Goal: Task Accomplishment & Management: Manage account settings

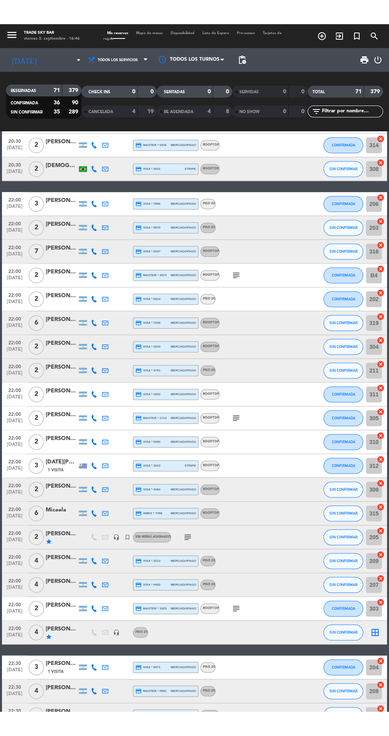
scroll to position [1103, 0]
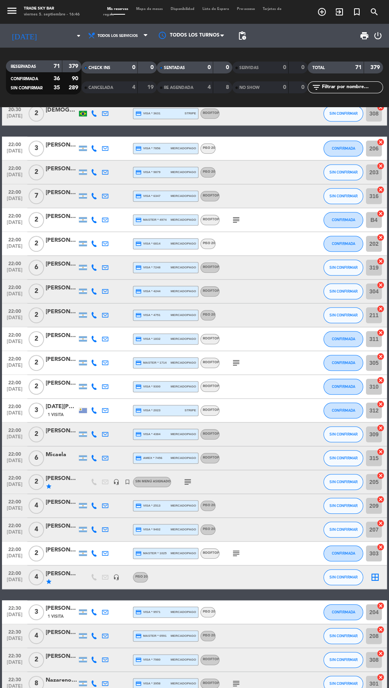
click at [71, 577] on div "[PERSON_NAME]" at bounding box center [62, 573] width 32 height 9
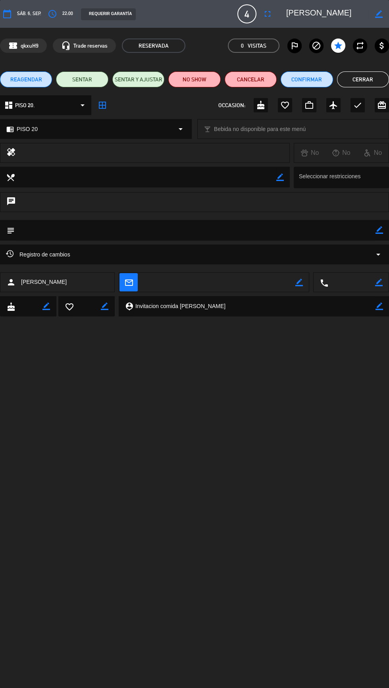
click at [375, 16] on icon "border_color" at bounding box center [379, 14] width 8 height 8
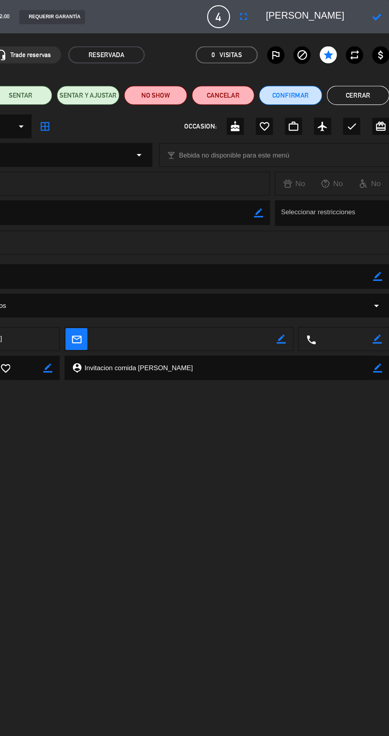
scroll to position [0, 0]
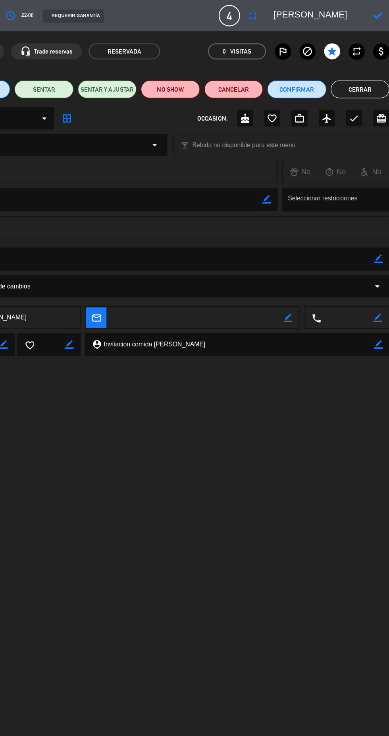
click at [339, 12] on textarea at bounding box center [327, 14] width 82 height 14
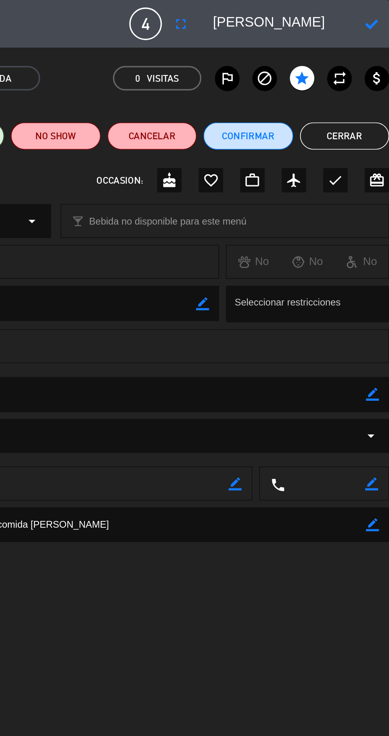
type textarea "[PERSON_NAME]"
click at [377, 13] on icon at bounding box center [379, 14] width 8 height 8
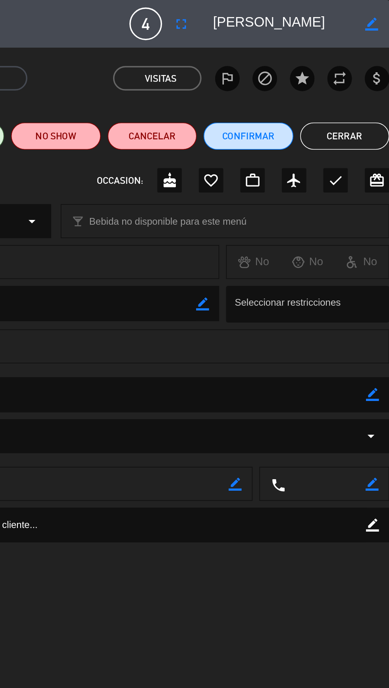
click at [366, 80] on button "Cerrar" at bounding box center [363, 79] width 52 height 16
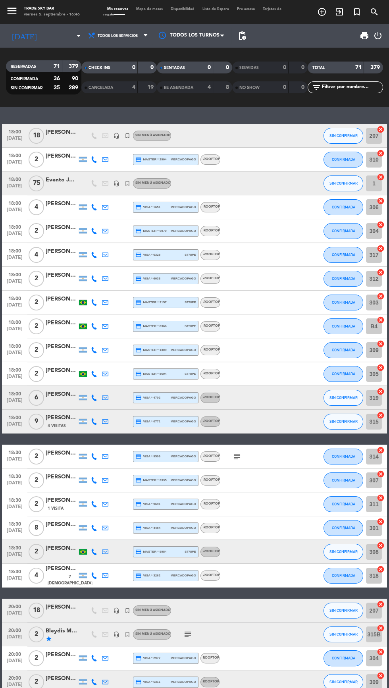
click at [155, 10] on span "Mapa de mesas" at bounding box center [149, 9] width 35 height 4
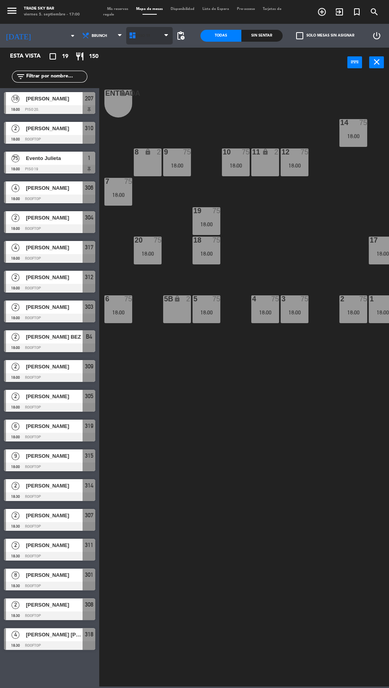
click at [147, 32] on span "PISO 19" at bounding box center [149, 35] width 47 height 17
click at [143, 71] on ng-component "menu Trade Sky Bar viernes 5. septiembre - 17:00 Mis reservas Mapa de mesas Dis…" at bounding box center [194, 343] width 389 height 686
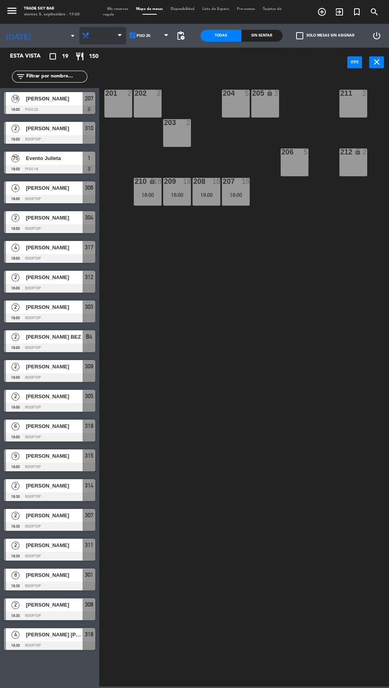
click at [96, 39] on span "Brunch" at bounding box center [102, 35] width 47 height 17
click at [82, 68] on ng-component "menu Trade Sky Bar viernes 5. septiembre - 17:00 Mis reservas Mapa de mesas Dis…" at bounding box center [194, 343] width 389 height 686
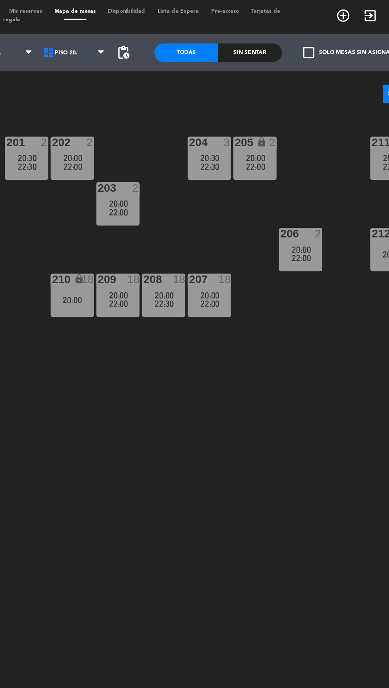
click at [151, 190] on div "210 lock 18 20:00" at bounding box center [148, 192] width 28 height 28
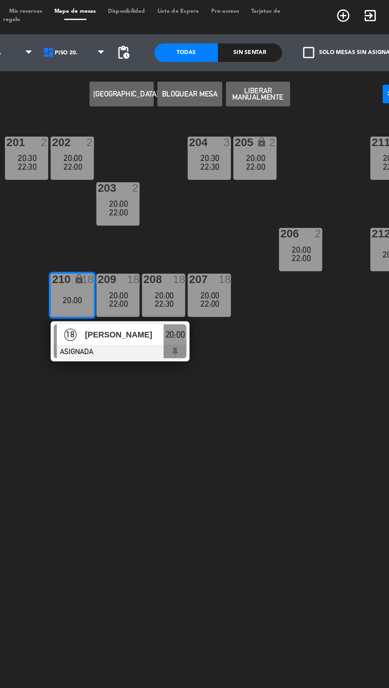
click at [192, 221] on span "[PERSON_NAME]" at bounding box center [181, 217] width 51 height 8
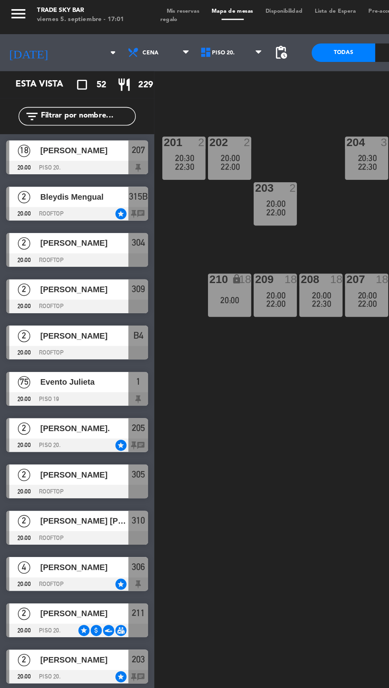
click at [141, 304] on div "201 2 20:30 22:30 202 2 20:00 22:00 204 3 20:30 22:30 205 lock 2 20:00 22:00 21…" at bounding box center [246, 381] width 286 height 610
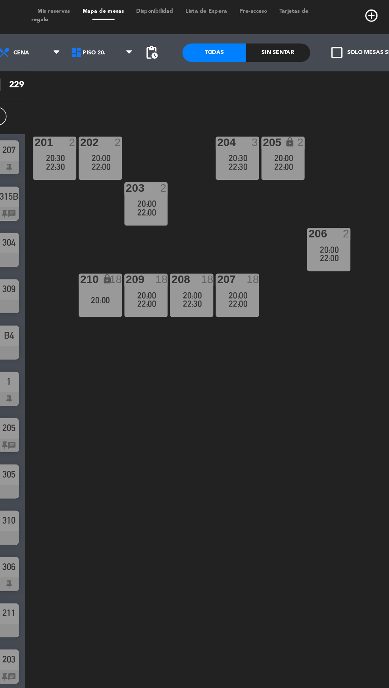
click at [117, 102] on span "20:30" at bounding box center [119, 103] width 12 height 6
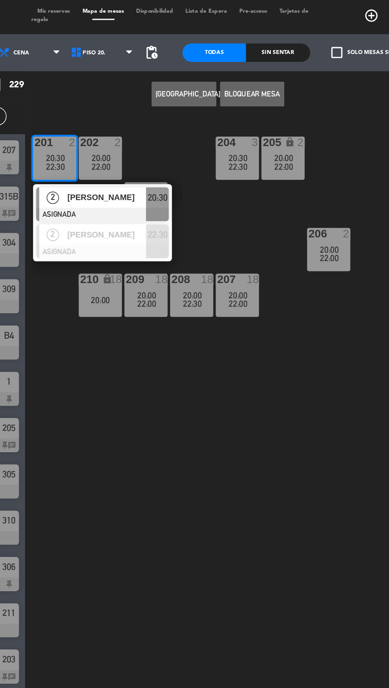
click at [155, 102] on div "20:00" at bounding box center [148, 104] width 28 height 6
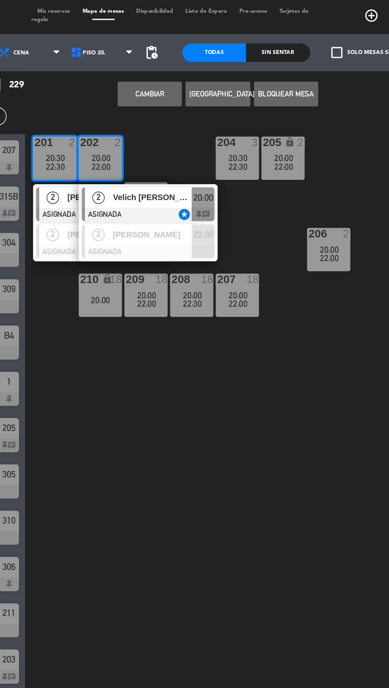
click at [193, 131] on span "Velich [PERSON_NAME]" at bounding box center [181, 129] width 51 height 8
